Goal: Information Seeking & Learning: Understand process/instructions

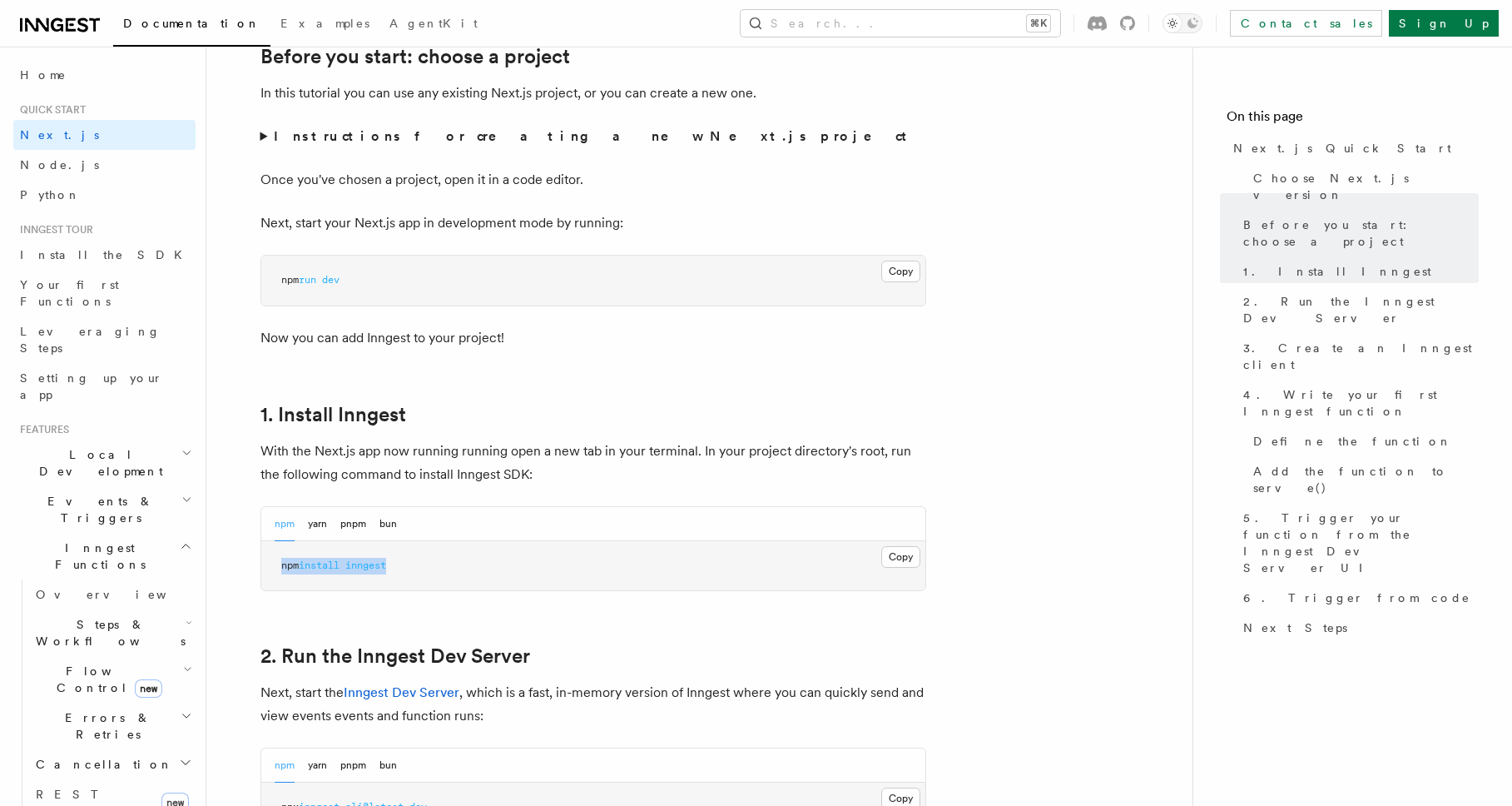
drag, startPoint x: 420, startPoint y: 573, endPoint x: 228, endPoint y: 556, distance: 192.8
copy span "npm install inngest"
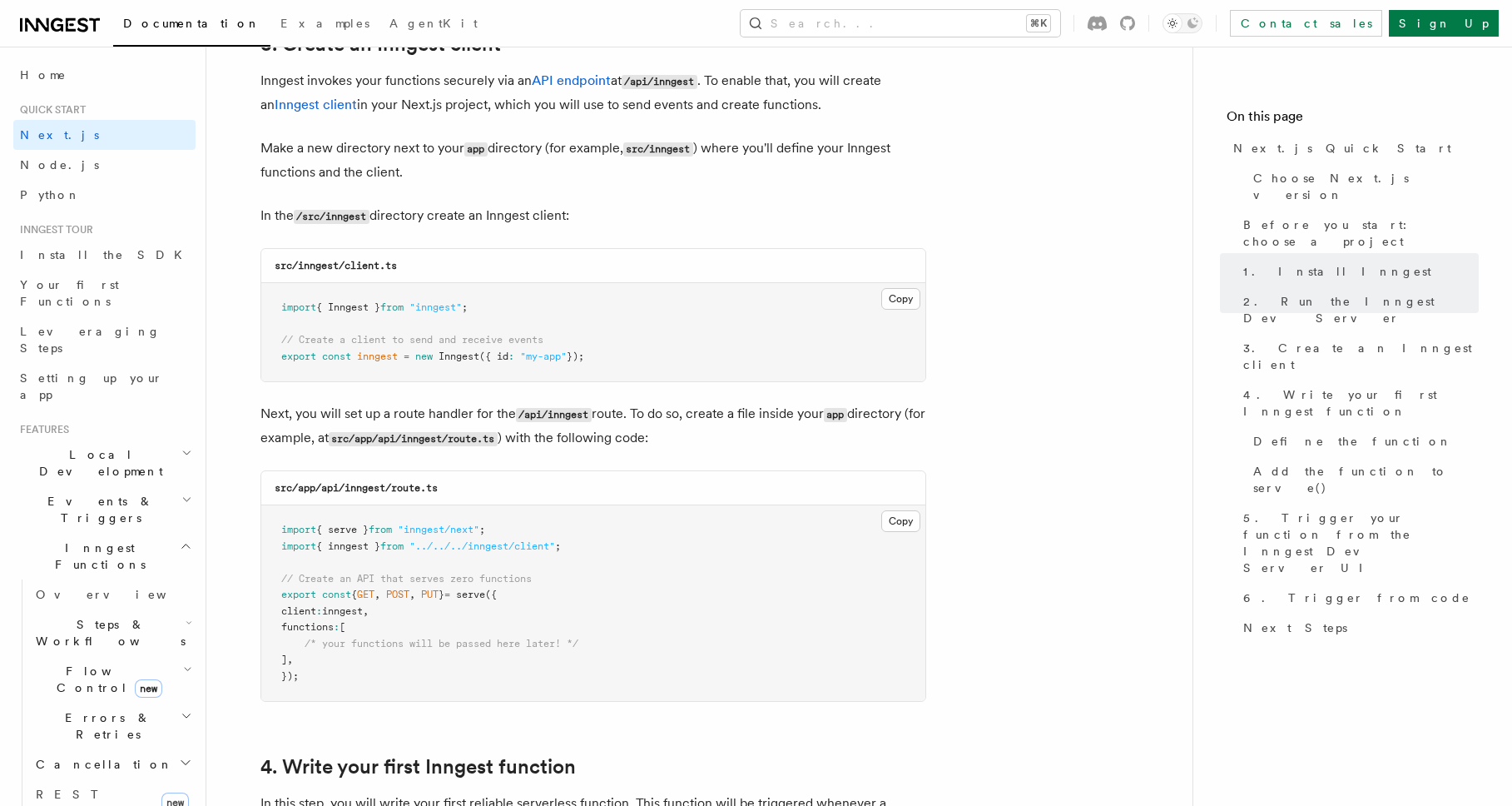
scroll to position [2087, 0]
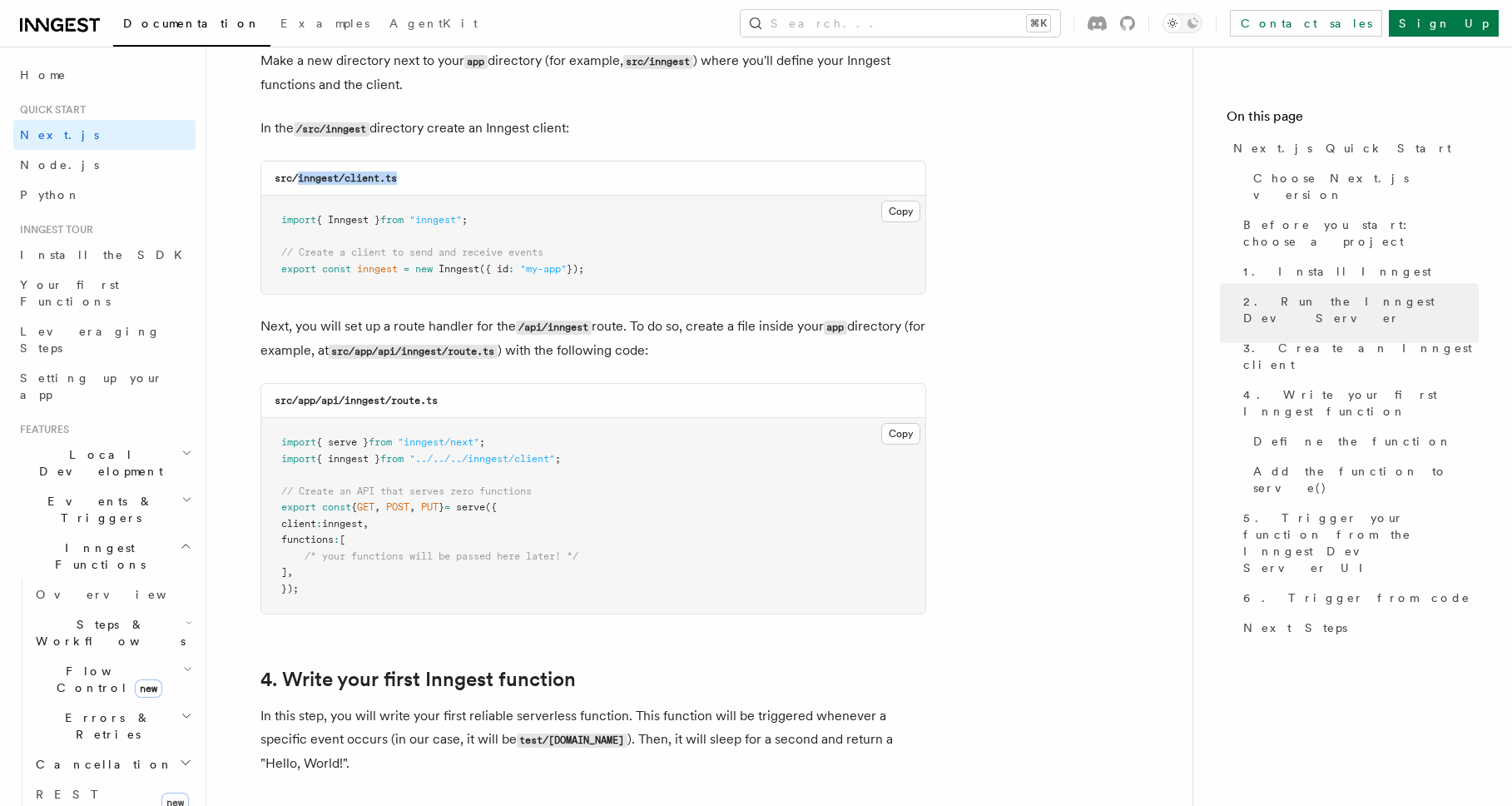
drag, startPoint x: 428, startPoint y: 181, endPoint x: 298, endPoint y: 181, distance: 130.0
click at [298, 181] on div "src/inngest/client.ts" at bounding box center [593, 178] width 664 height 35
copy code "inngest/client.ts"
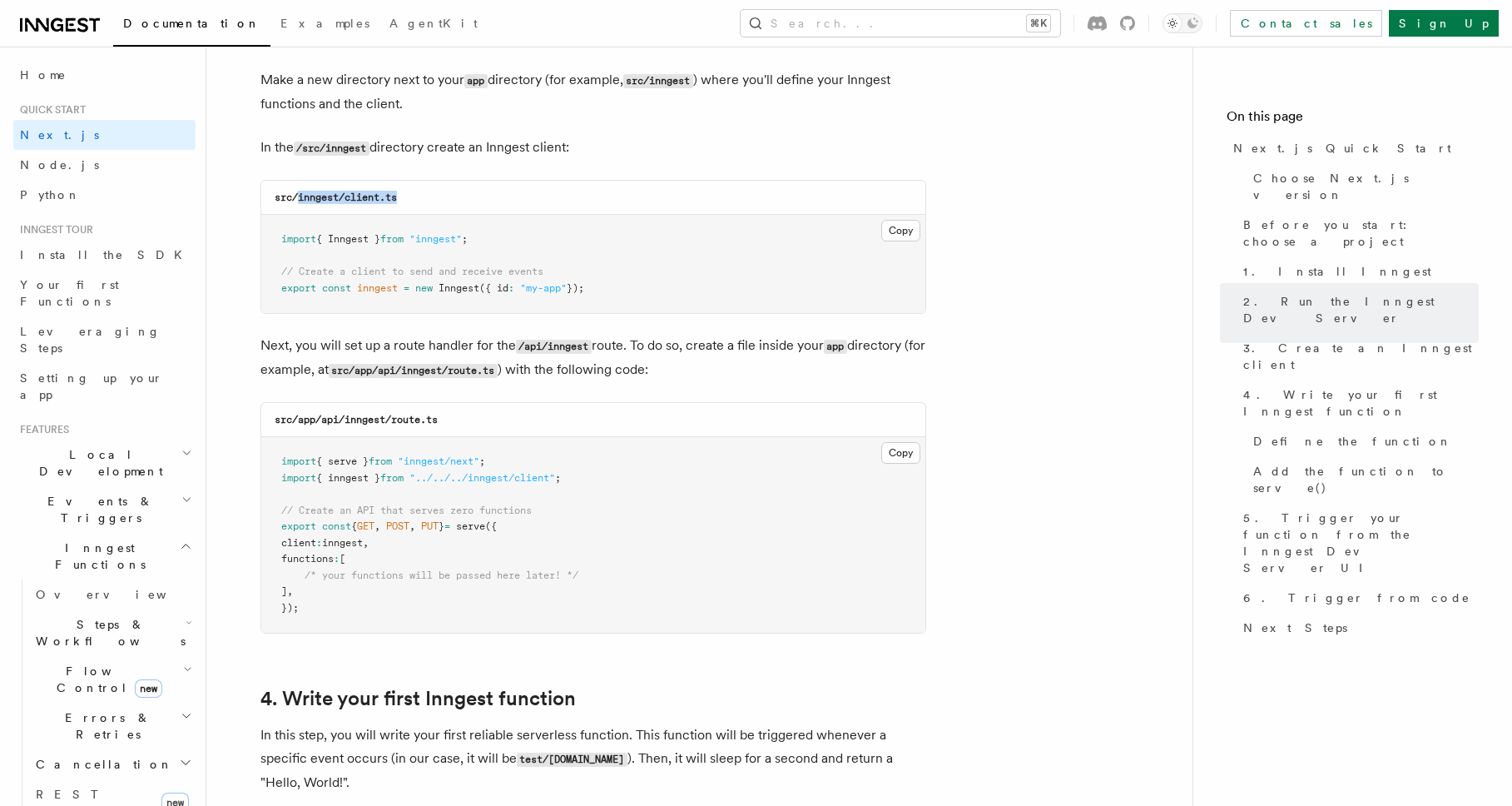
scroll to position [2067, 0]
click at [899, 243] on pre "import { Inngest } from "inngest" ; // Create a client to send and receive even…" at bounding box center [593, 265] width 664 height 98
click at [908, 226] on button "Copy Copied" at bounding box center [901, 232] width 39 height 21
drag, startPoint x: 476, startPoint y: 422, endPoint x: 294, endPoint y: 419, distance: 182.0
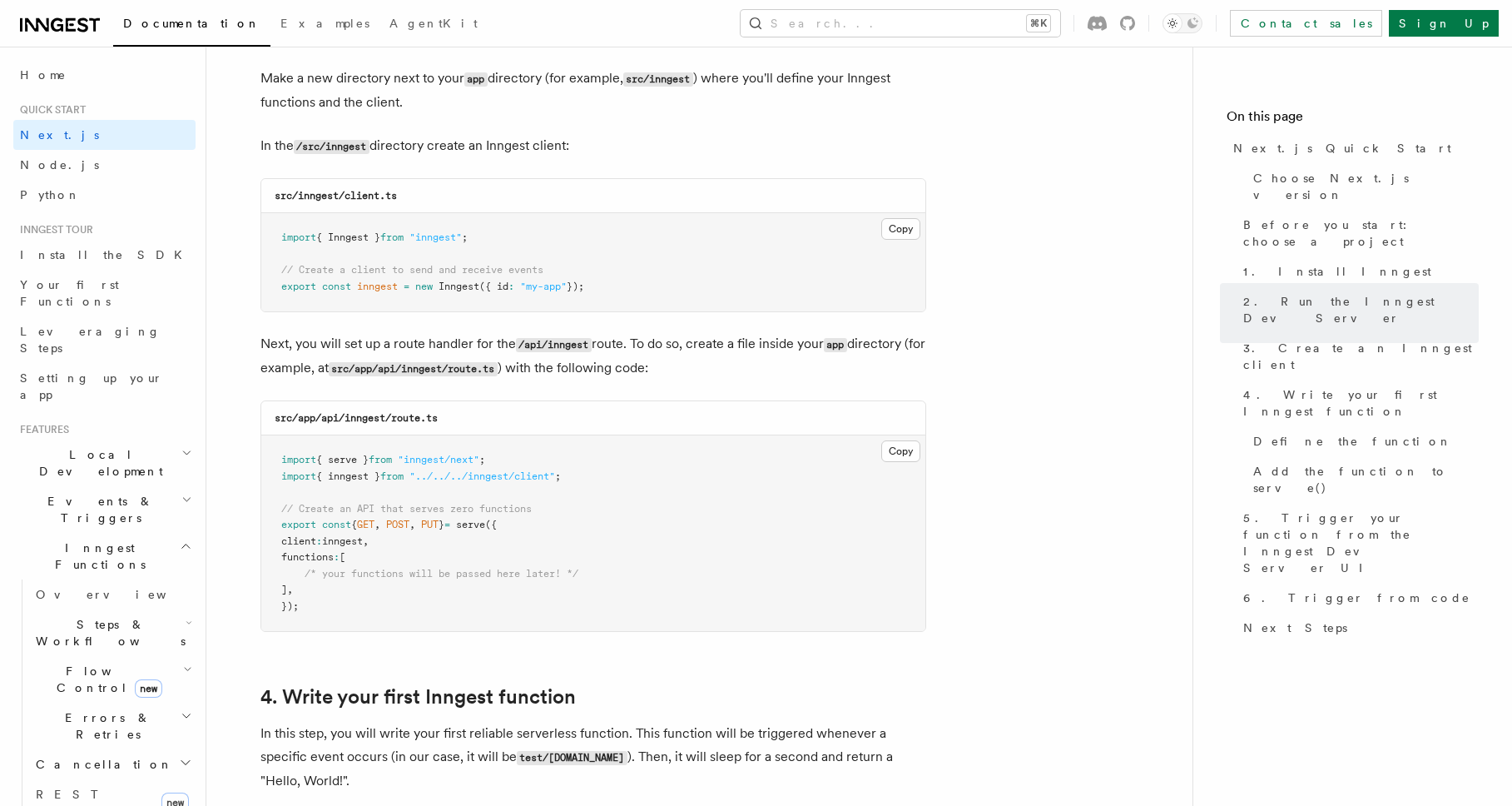
click at [294, 419] on div "src/app/api/inngest/route.ts" at bounding box center [593, 418] width 664 height 35
drag, startPoint x: 460, startPoint y: 414, endPoint x: 292, endPoint y: 417, distance: 168.0
click at [292, 417] on div "src/app/api/inngest/route.ts" at bounding box center [593, 418] width 664 height 35
copy code "/app/api/inngest/route.ts"
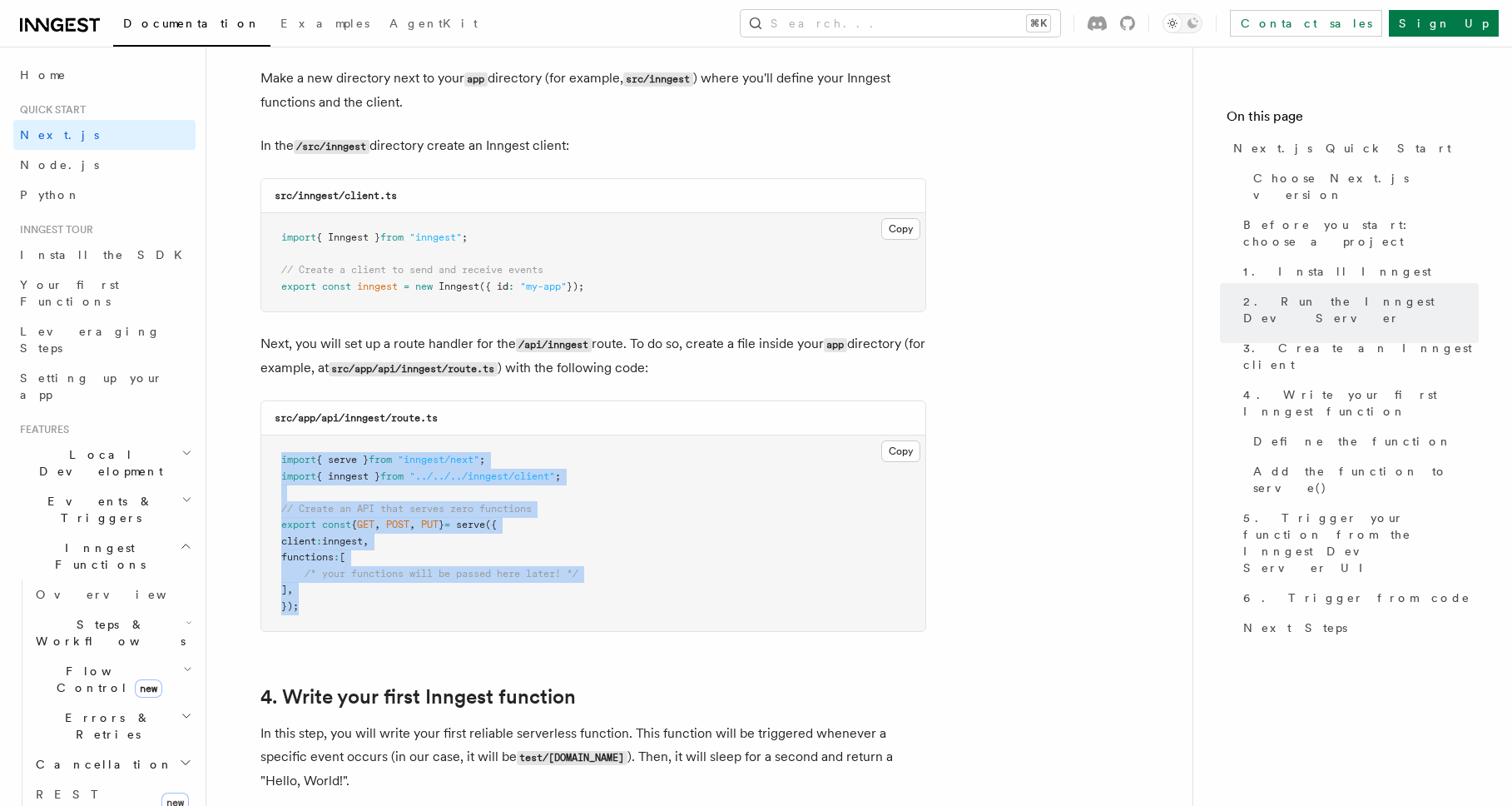
drag, startPoint x: 311, startPoint y: 615, endPoint x: 274, endPoint y: 463, distance: 156.4
click at [274, 463] on pre "import { serve } from "inngest/next" ; import { inngest } from "../../../innges…" at bounding box center [593, 532] width 664 height 195
copy code "import { serve } from "inngest/next" ; import { inngest } from "../../../innges…"
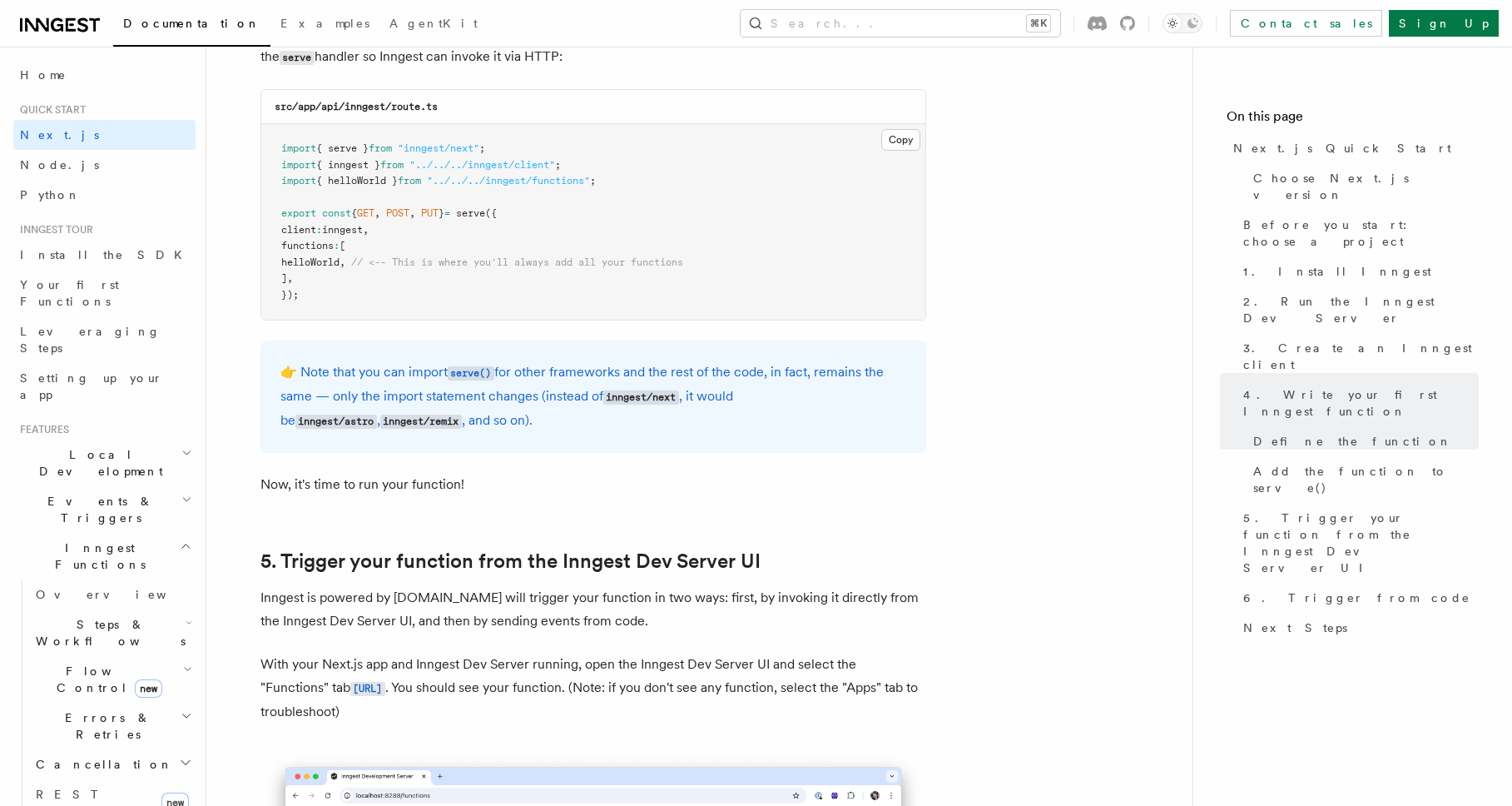
scroll to position [3022, 0]
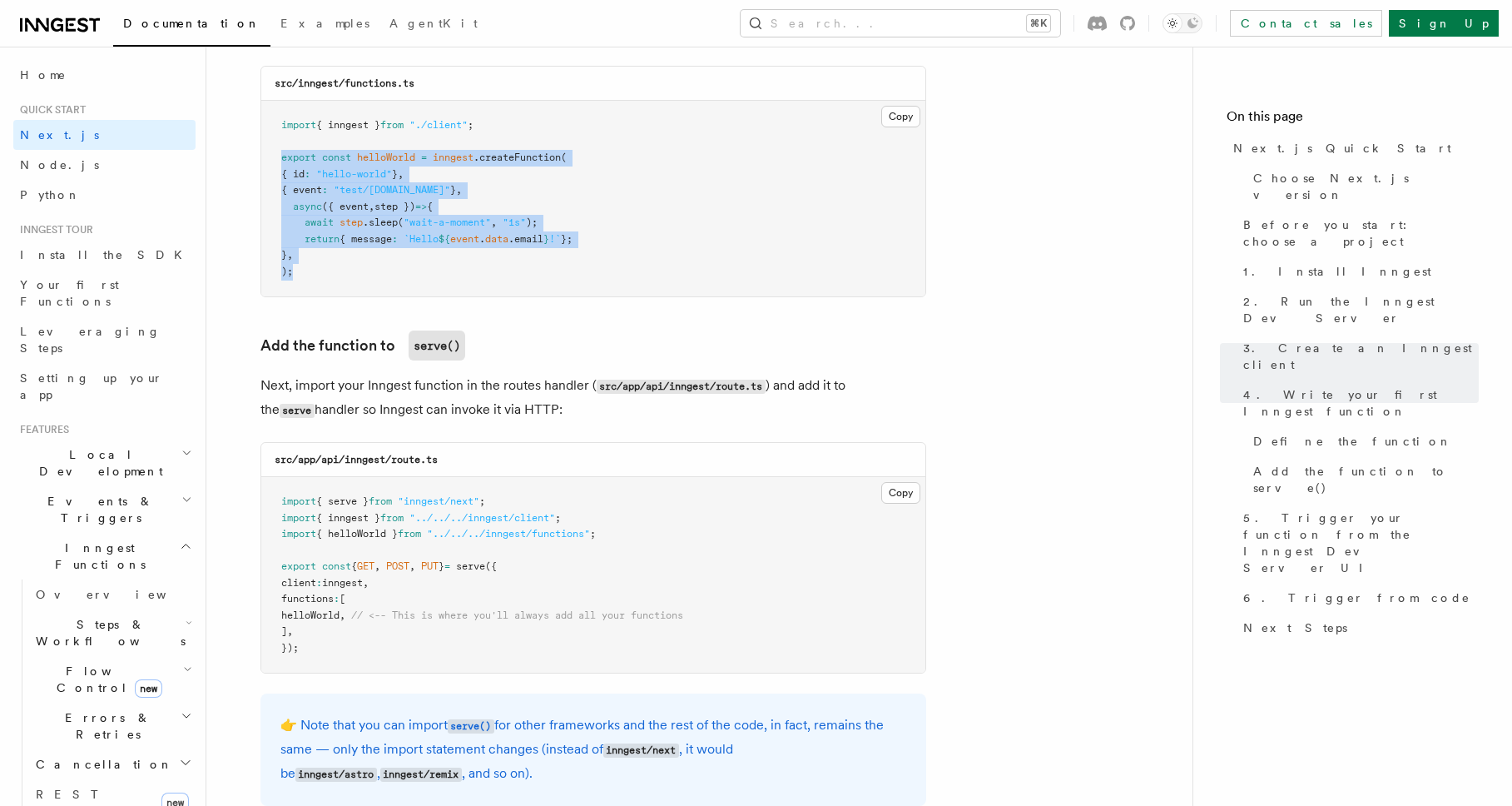
drag, startPoint x: 358, startPoint y: 277, endPoint x: 269, endPoint y: 162, distance: 145.4
click at [269, 162] on pre "import { inngest } from "./client" ; export const helloWorld = inngest .createF…" at bounding box center [593, 198] width 664 height 195
copy code "export const helloWorld = inngest .createFunction ( { id : "hello-world" } , { …"
click at [335, 279] on pre "import { inngest } from "./client" ; export const helloWorld = inngest .createF…" at bounding box center [593, 198] width 664 height 195
drag, startPoint x: 353, startPoint y: 296, endPoint x: 316, endPoint y: 166, distance: 135.2
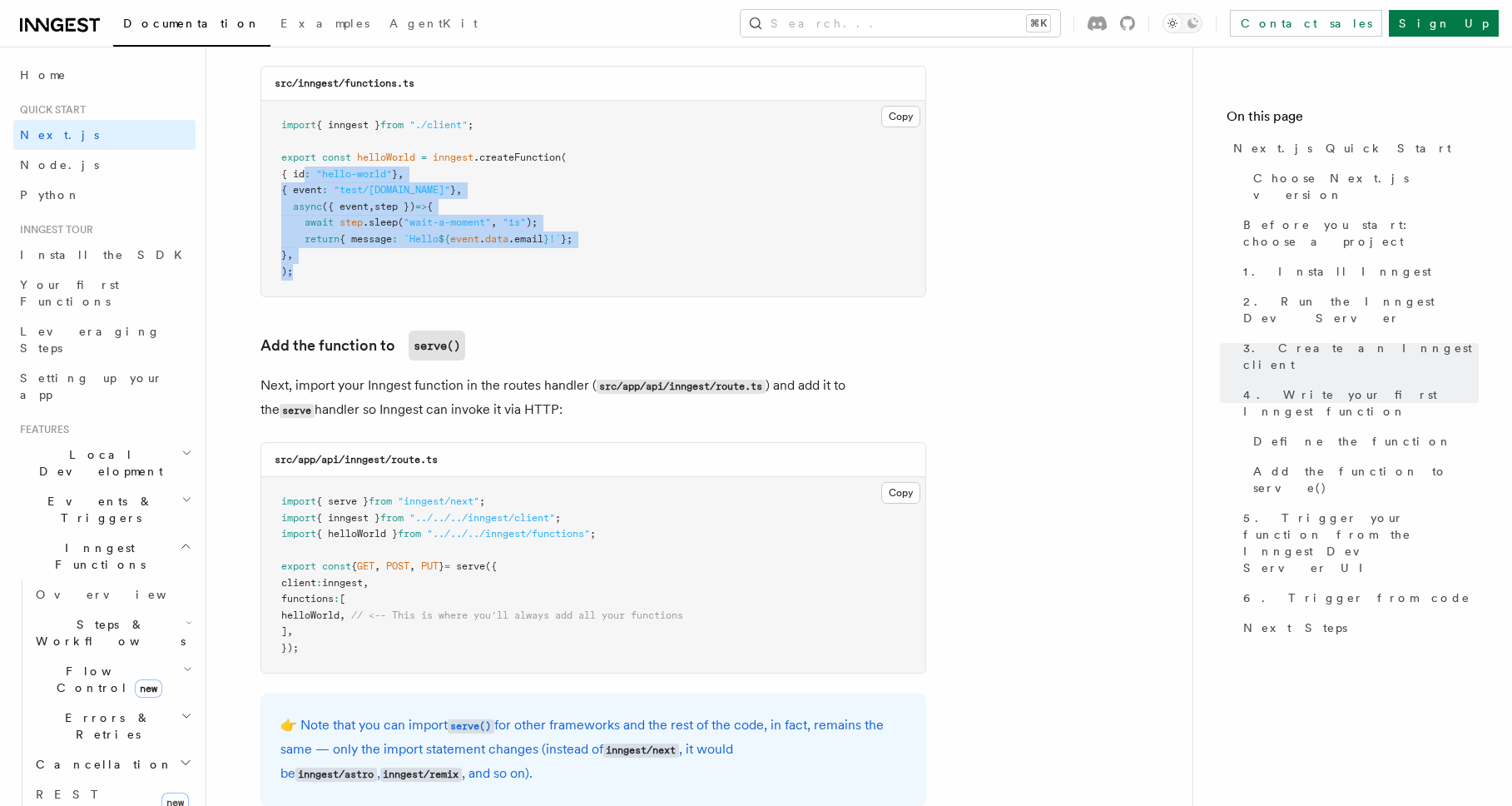
click at [316, 166] on div "src/inngest/functions.ts Copy Copied import { inngest } from "./client" ; expor…" at bounding box center [593, 181] width 666 height 232
click at [445, 283] on pre "import { inngest } from "./client" ; export const helloWorld = inngest .createF…" at bounding box center [593, 198] width 664 height 195
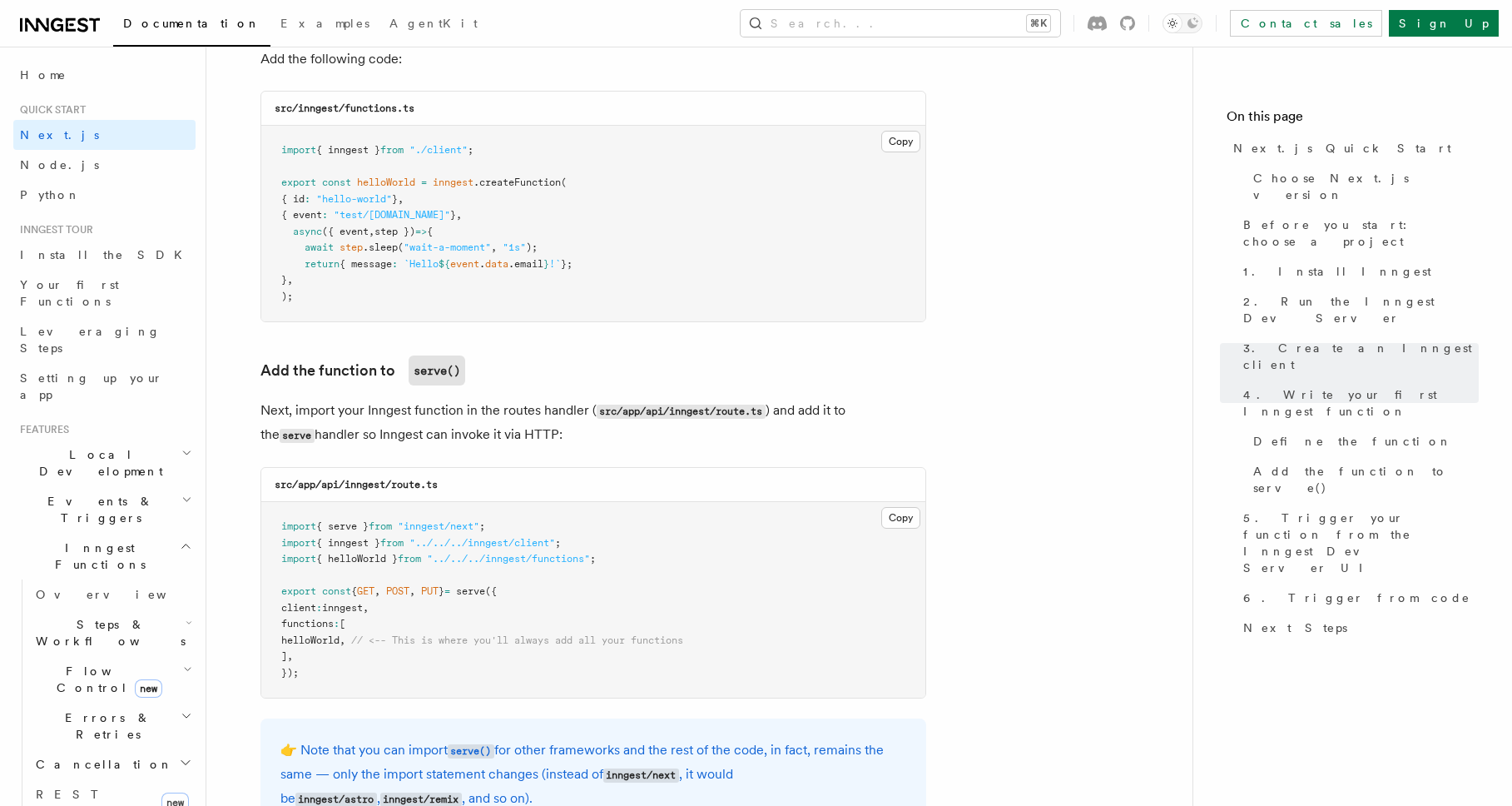
scroll to position [2994, 0]
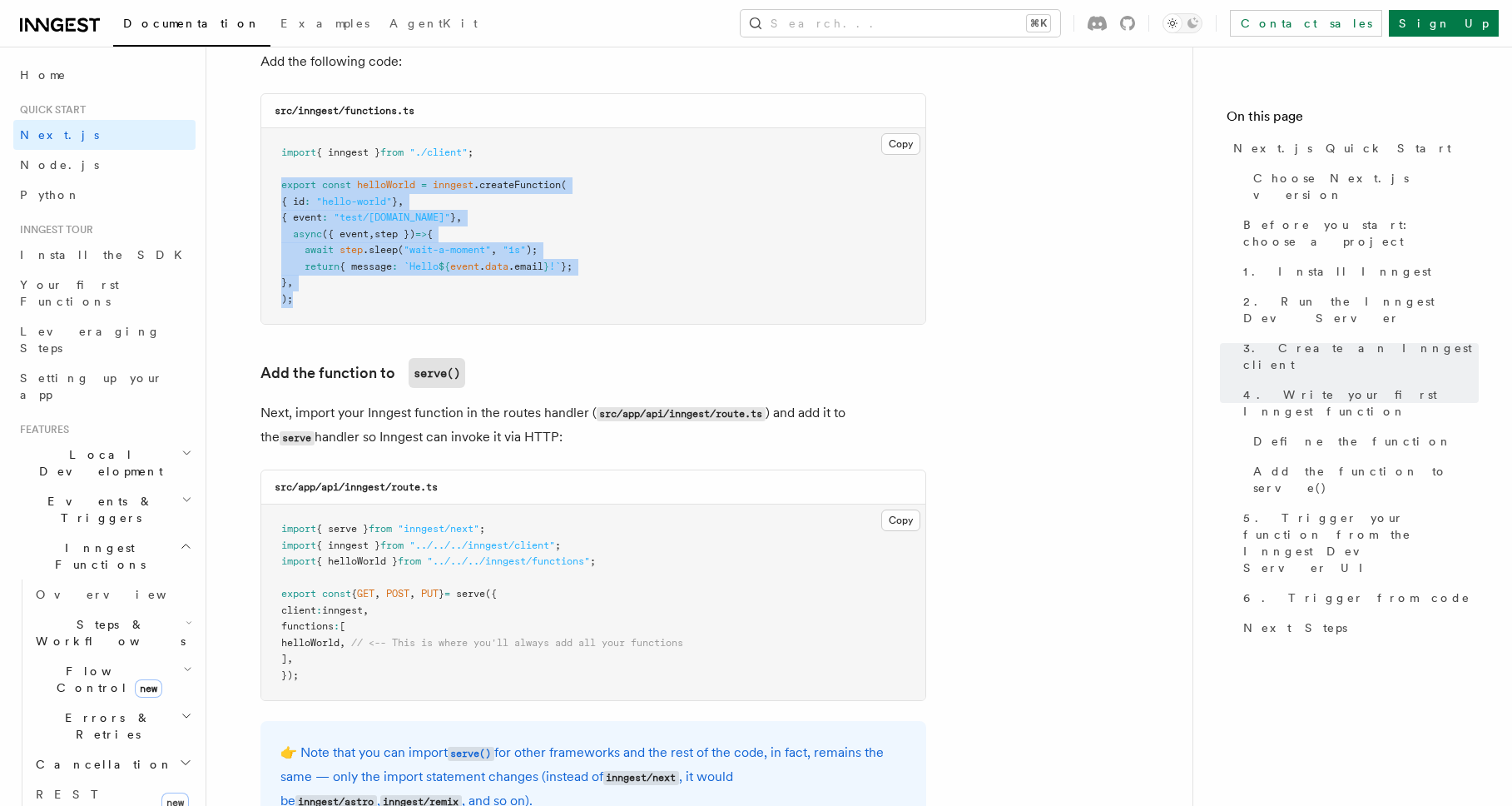
drag, startPoint x: 315, startPoint y: 305, endPoint x: 256, endPoint y: 188, distance: 131.0
copy code "export const helloWorld = inngest .createFunction ( { id : "hello-world" } , { …"
